Goal: Information Seeking & Learning: Learn about a topic

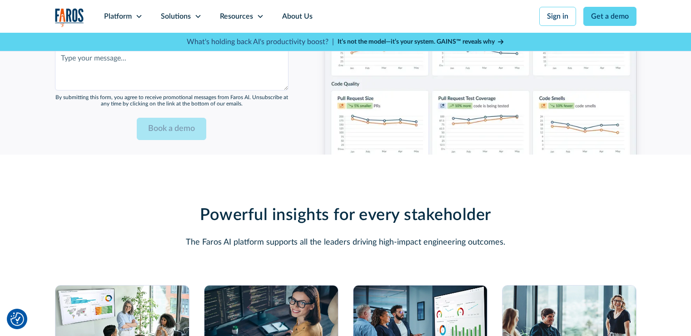
scroll to position [2499, 0]
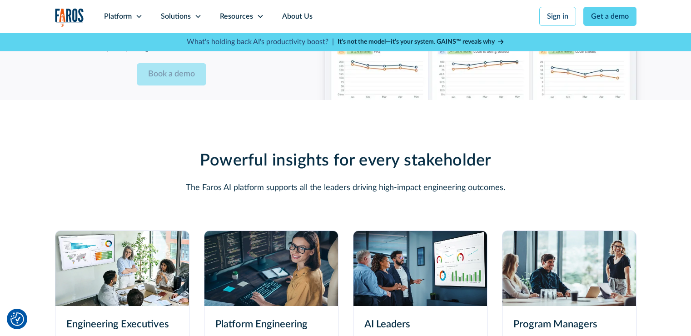
click at [279, 264] on img at bounding box center [271, 268] width 134 height 75
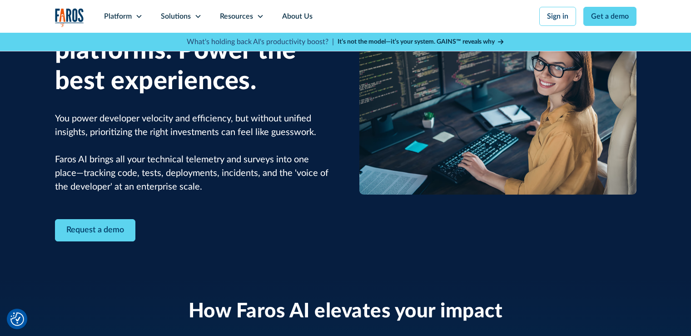
scroll to position [136, 0]
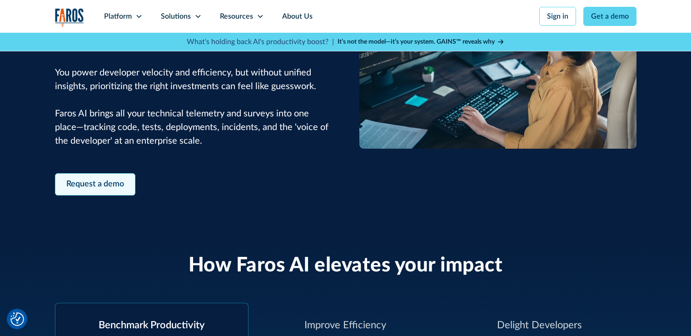
click at [98, 181] on link "Request a demo" at bounding box center [95, 184] width 80 height 22
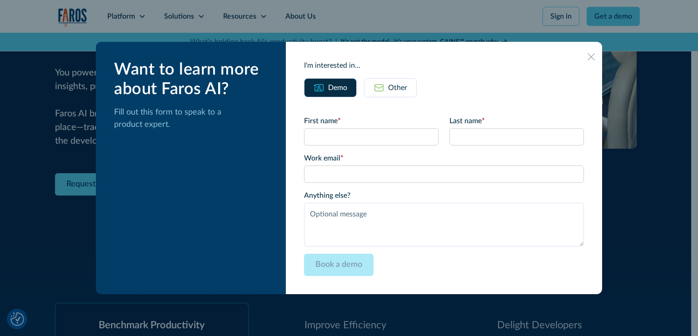
click at [588, 56] on icon at bounding box center [591, 56] width 7 height 7
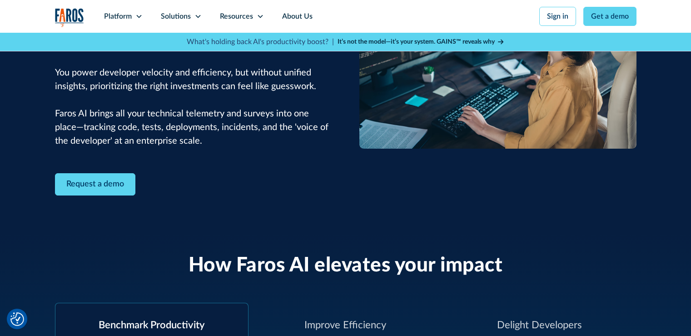
click at [454, 41] on strong "It’s not the model—it’s your system. GAINS™ reveals why" at bounding box center [416, 42] width 157 height 6
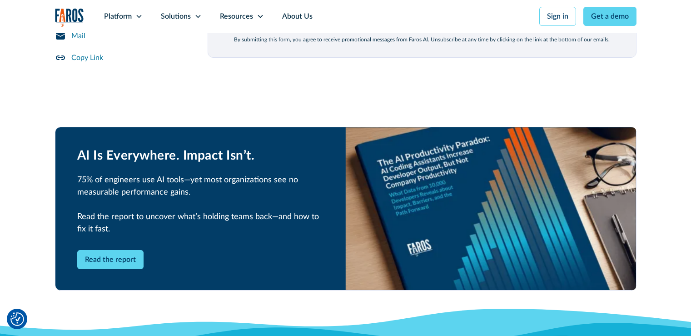
scroll to position [1318, 0]
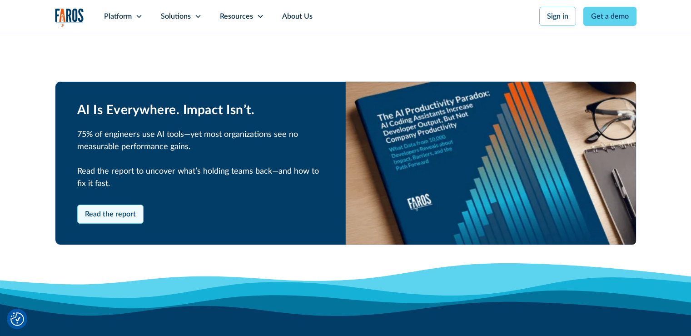
click at [119, 204] on link "Read the report" at bounding box center [110, 213] width 66 height 19
